Goal: Task Accomplishment & Management: Use online tool/utility

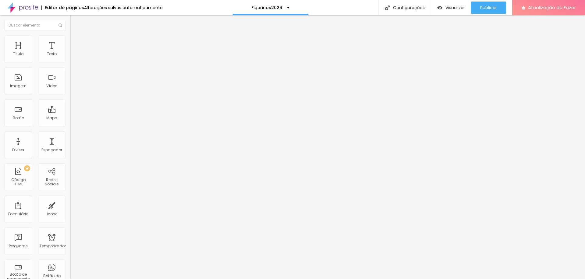
click at [70, 70] on font "Coração 1" at bounding box center [79, 71] width 19 height 5
click at [70, 41] on li "Estilo" at bounding box center [105, 38] width 70 height 6
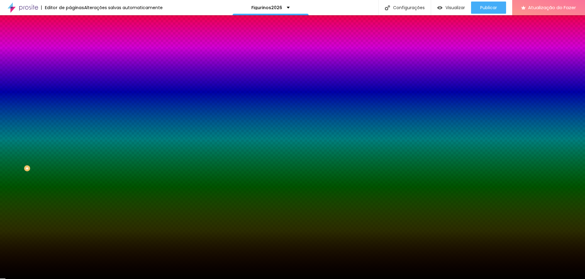
click at [70, 41] on li "Avançado" at bounding box center [105, 44] width 70 height 6
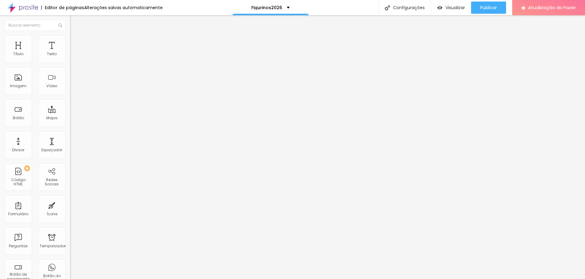
drag, startPoint x: 22, startPoint y: 58, endPoint x: 66, endPoint y: 59, distance: 44.5
click at [70, 59] on div "20 Espaço de cima" at bounding box center [105, 91] width 70 height 86
type input "25"
type input "22"
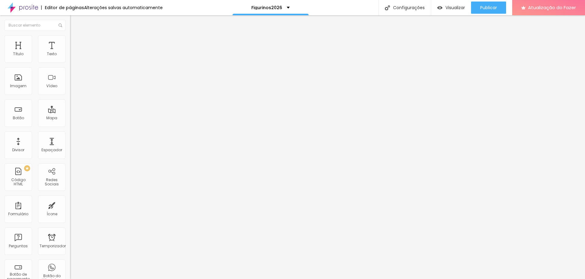
type input "22"
type input "20"
type input "19"
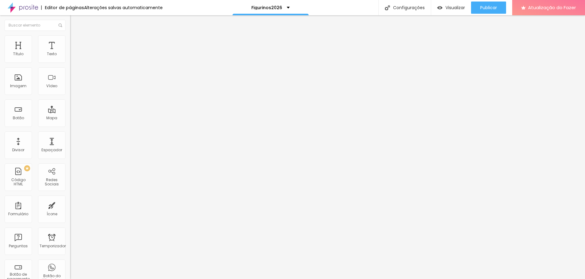
type input "20"
drag, startPoint x: 21, startPoint y: 58, endPoint x: 41, endPoint y: 58, distance: 20.1
click at [70, 118] on input "range" at bounding box center [89, 120] width 39 height 5
type input "23"
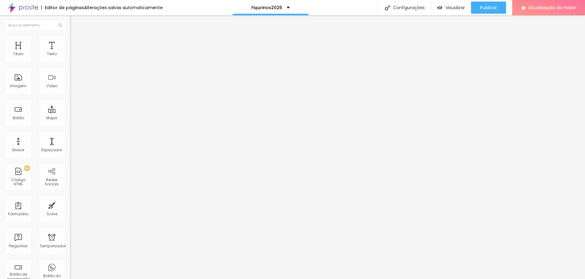
type input "23"
type input "21"
type input "22"
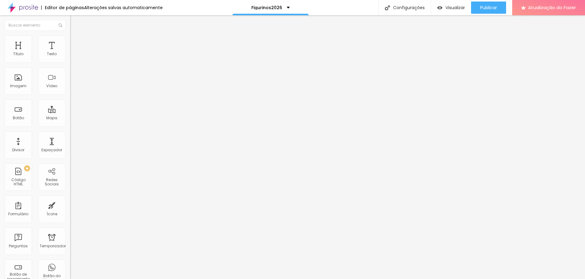
type input "23"
type input "24"
type input "31"
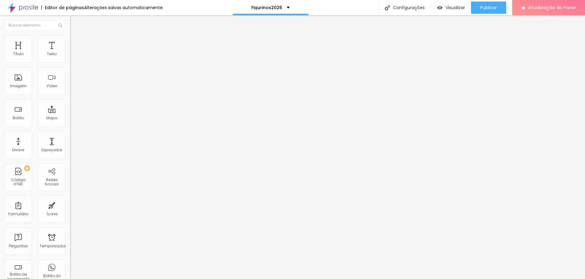
type input "31"
drag, startPoint x: 23, startPoint y: 58, endPoint x: 35, endPoint y: 59, distance: 12.5
click at [70, 118] on div at bounding box center [105, 120] width 70 height 5
type input "34"
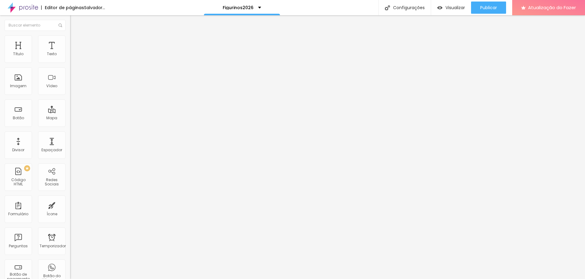
type input "47"
drag, startPoint x: 34, startPoint y: 58, endPoint x: 42, endPoint y: 58, distance: 8.2
click at [70, 118] on input "range" at bounding box center [89, 120] width 39 height 5
drag, startPoint x: 33, startPoint y: 58, endPoint x: 41, endPoint y: 58, distance: 8.9
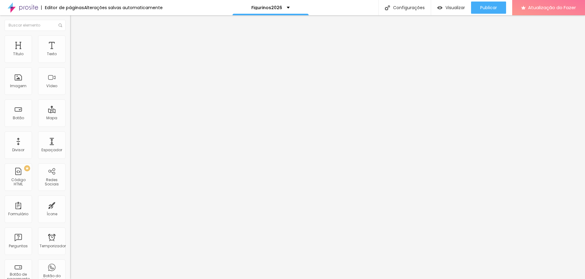
click at [70, 118] on div at bounding box center [105, 120] width 70 height 5
type input "50"
type input "47"
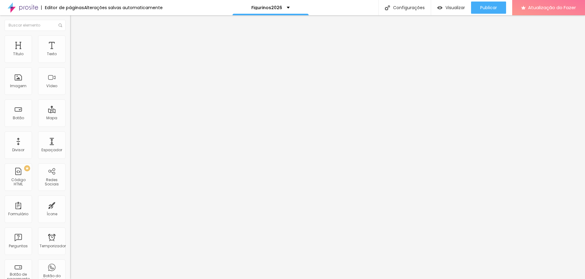
type input "46"
type input "45"
type input "46"
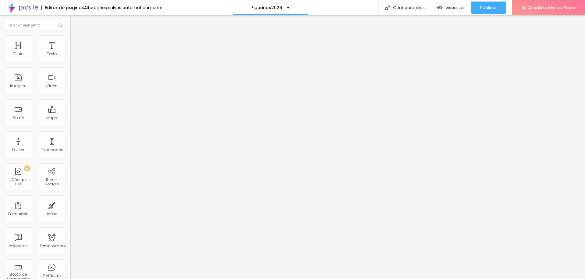
type input "46"
type input "47"
type input "50"
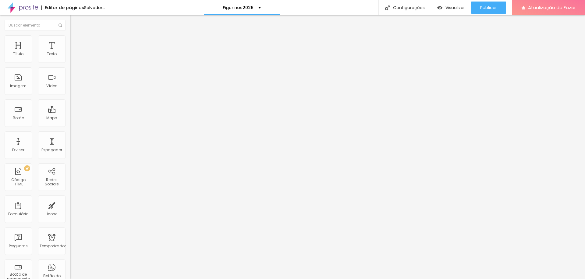
drag, startPoint x: 31, startPoint y: 58, endPoint x: 37, endPoint y: 59, distance: 6.0
click at [70, 118] on div at bounding box center [105, 120] width 70 height 5
type input "51"
type input "50"
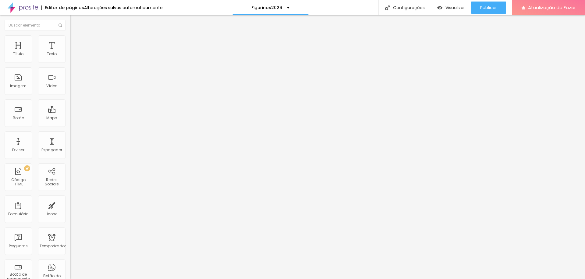
type input "50"
type input "52"
type input "56"
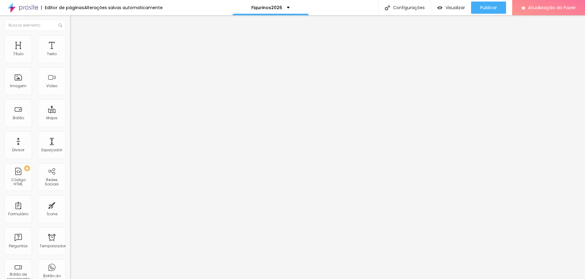
type input "61"
type input "86"
click at [70, 118] on input "range" at bounding box center [89, 120] width 39 height 5
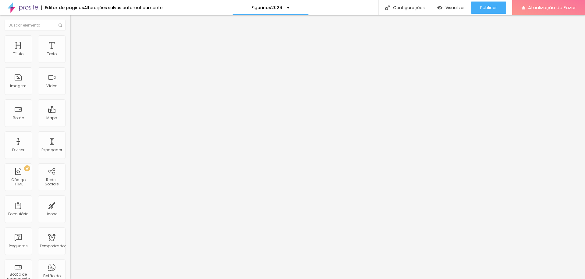
type input "82"
click at [70, 118] on input "range" at bounding box center [89, 120] width 39 height 5
type input "82"
click at [493, 6] on font "Publicar" at bounding box center [488, 8] width 17 height 6
click at [485, 6] on font "Publicar" at bounding box center [488, 8] width 17 height 6
